Goal: Task Accomplishment & Management: Use online tool/utility

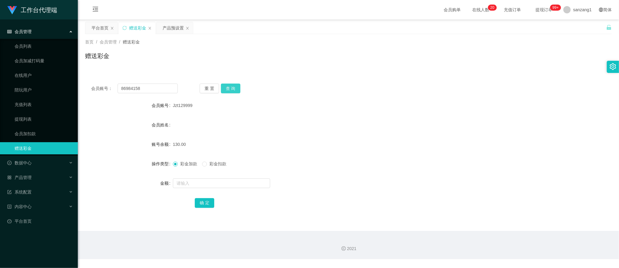
type input "86984158"
click at [226, 87] on button "查 询" at bounding box center [230, 89] width 19 height 10
click at [189, 182] on input "text" at bounding box center [221, 183] width 97 height 10
type input "520"
click at [199, 201] on button "确 定" at bounding box center [204, 203] width 19 height 10
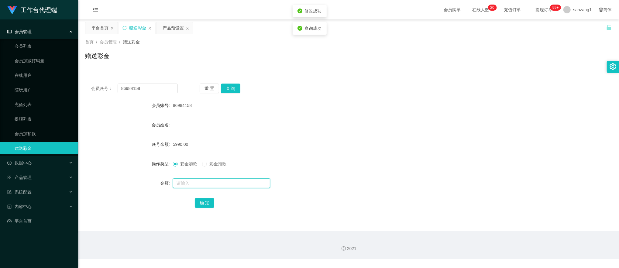
click at [191, 186] on input "text" at bounding box center [221, 183] width 97 height 10
type input "260"
click at [202, 199] on button "确 定" at bounding box center [204, 203] width 19 height 10
click at [81, 82] on main "关闭左侧 关闭右侧 关闭其它 刷新页面 平台首页 赠送彩金 产品预设置 首页 / 会员管理 / 赠送彩金 / 赠送彩金 会员账号： 86984158 重 置 …" at bounding box center [348, 124] width 541 height 211
paste input "8351273"
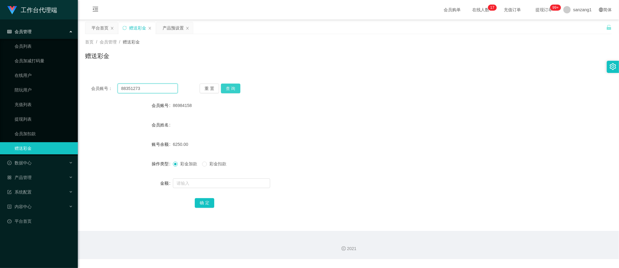
type input "88351273"
click at [227, 90] on button "查 询" at bounding box center [230, 89] width 19 height 10
click at [189, 182] on input "text" at bounding box center [221, 183] width 97 height 10
type input "520"
click at [205, 205] on button "确 定" at bounding box center [204, 203] width 19 height 10
